Goal: Complete application form

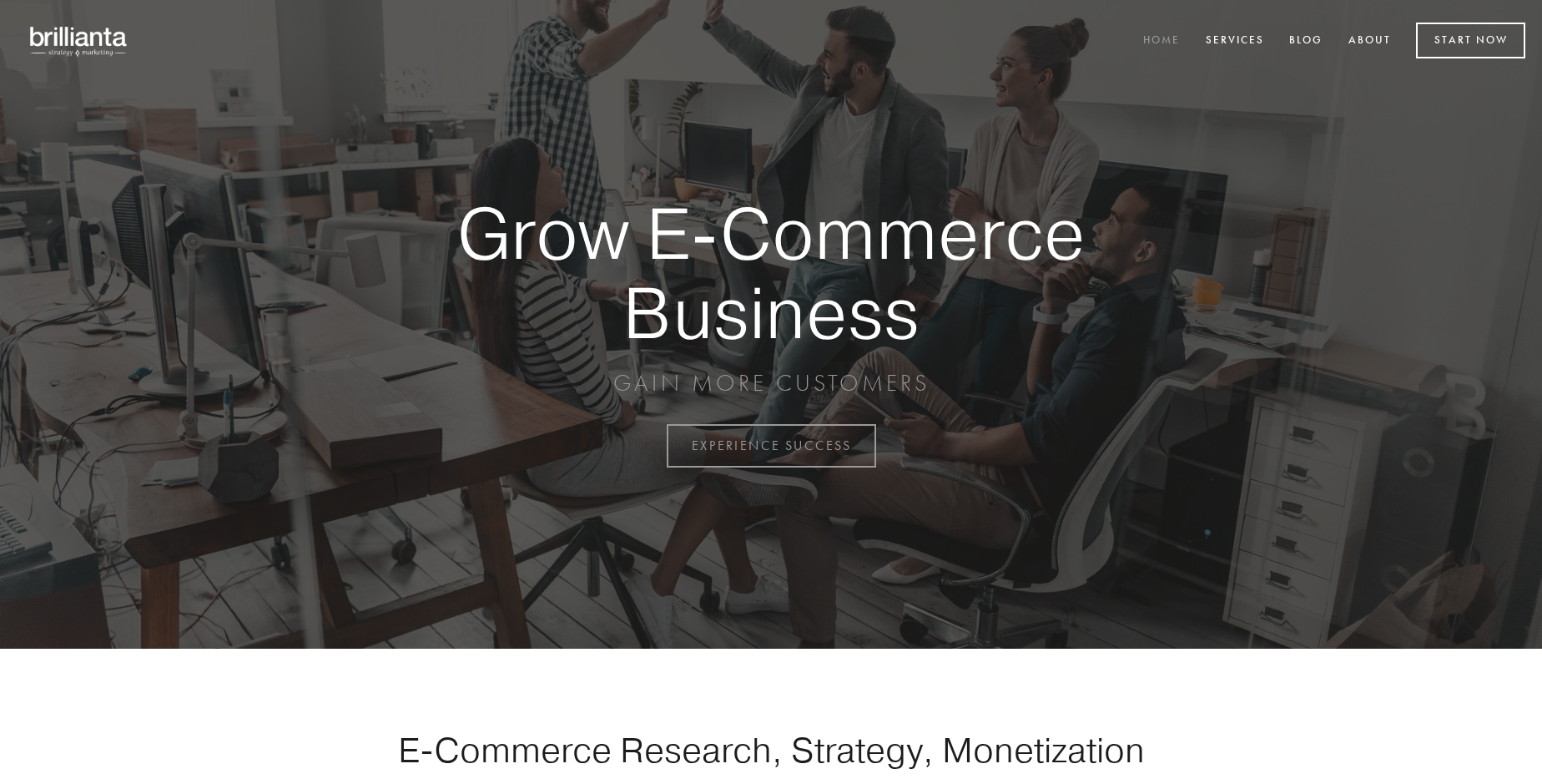
scroll to position [4374, 0]
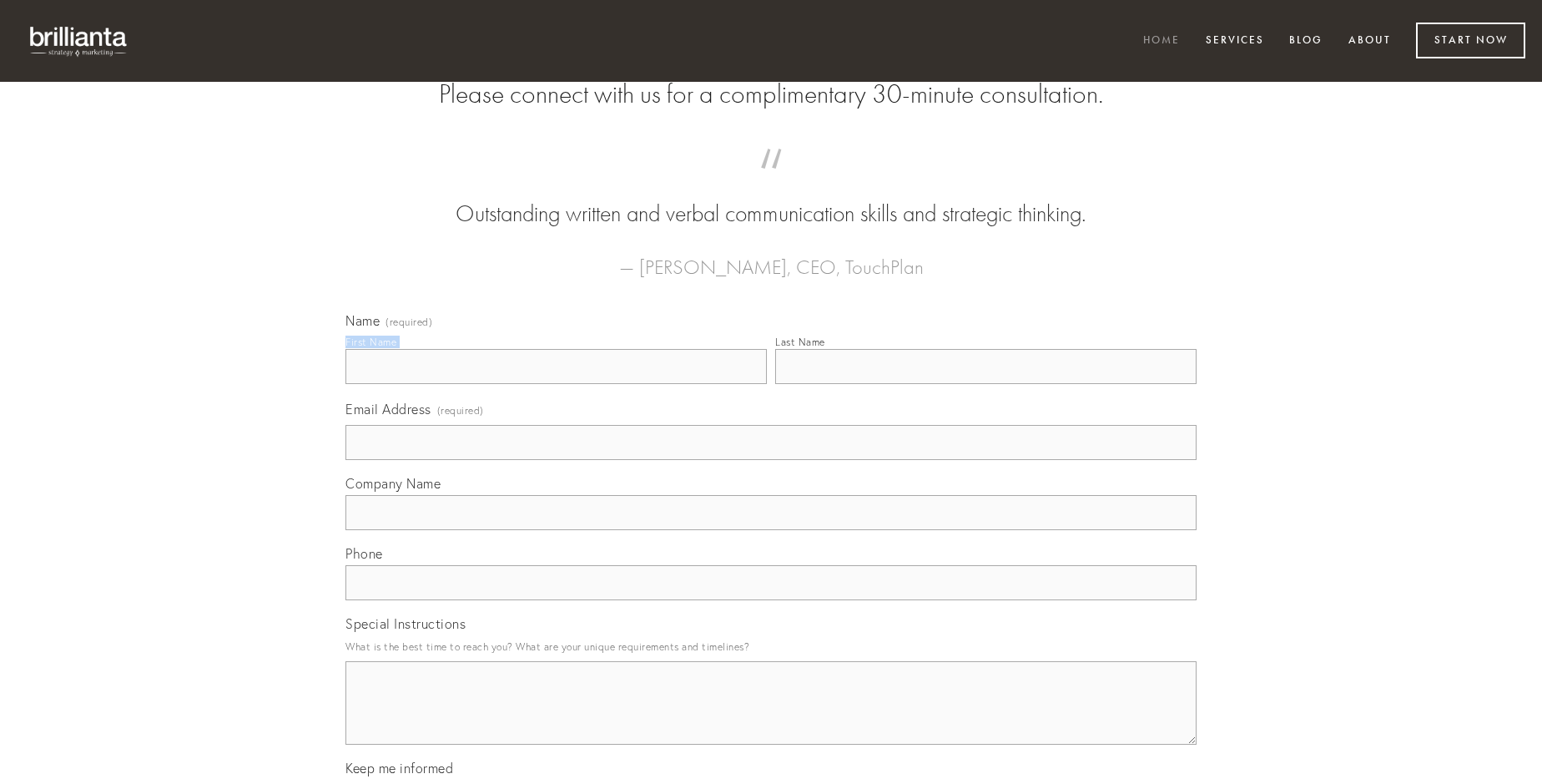
type input "[PERSON_NAME]"
click at [985, 384] on input "Last Name" at bounding box center [986, 366] width 422 height 35
type input "[PERSON_NAME]"
click at [771, 460] on input "Email Address (required)" at bounding box center [771, 442] width 852 height 35
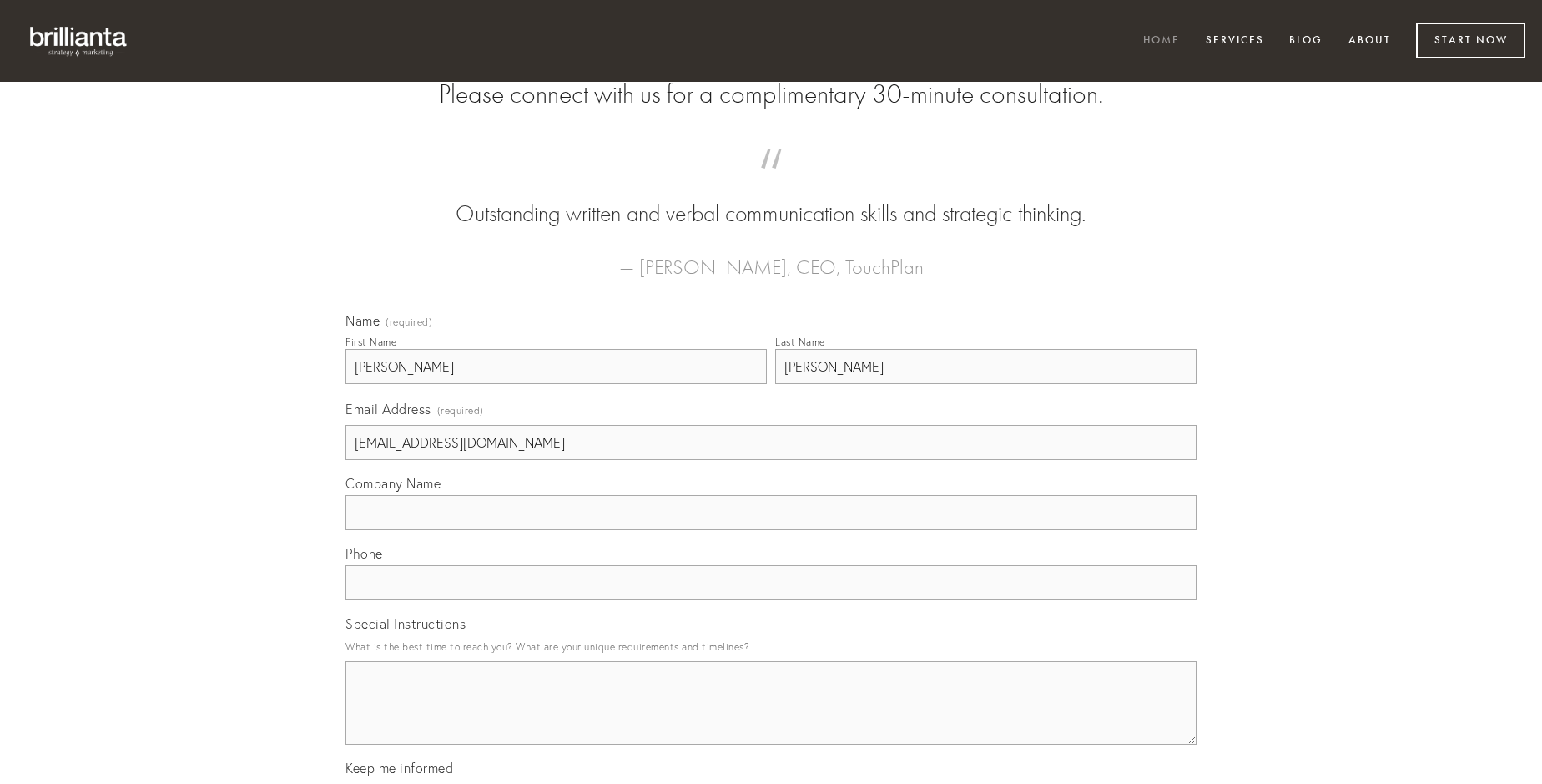
type input "[EMAIL_ADDRESS][DOMAIN_NAME]"
click at [771, 530] on input "Company Name" at bounding box center [771, 513] width 852 height 35
type input "tonsor"
click at [771, 600] on input "text" at bounding box center [771, 583] width 852 height 35
click at [771, 718] on textarea "Special Instructions" at bounding box center [771, 702] width 852 height 83
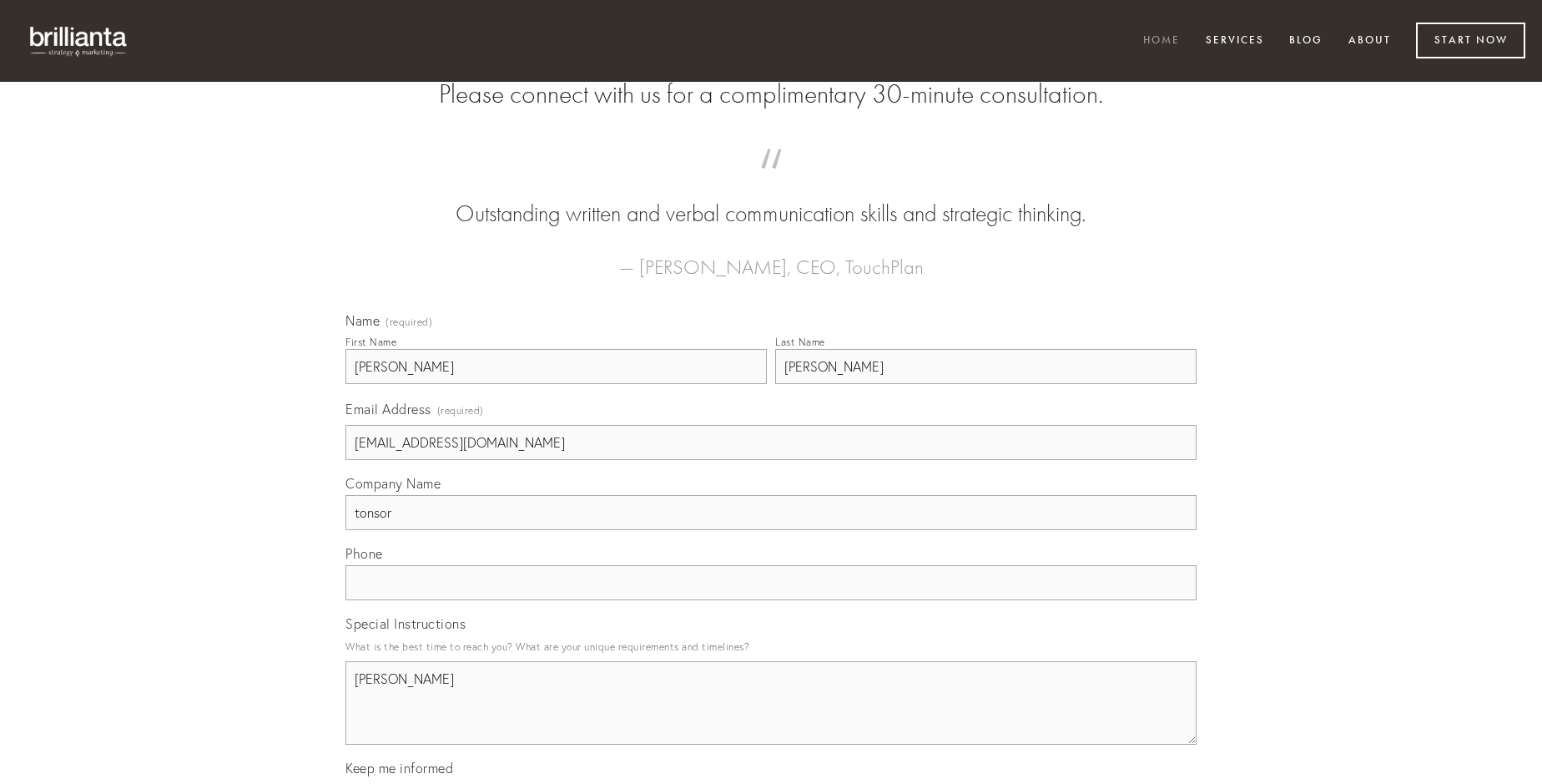
type textarea "[PERSON_NAME]"
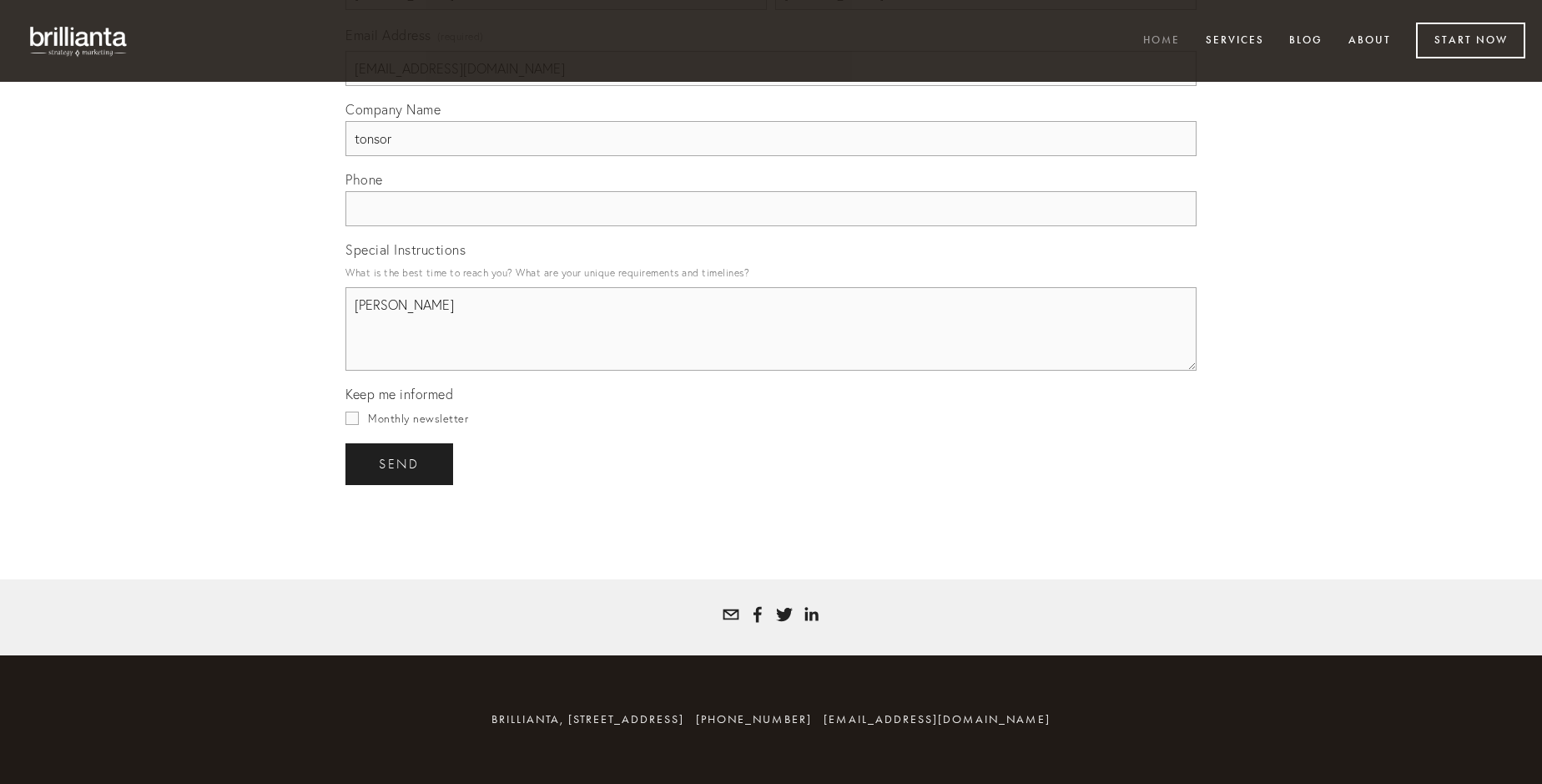
click at [400, 463] on span "send" at bounding box center [399, 464] width 41 height 15
